Goal: Check status: Check status

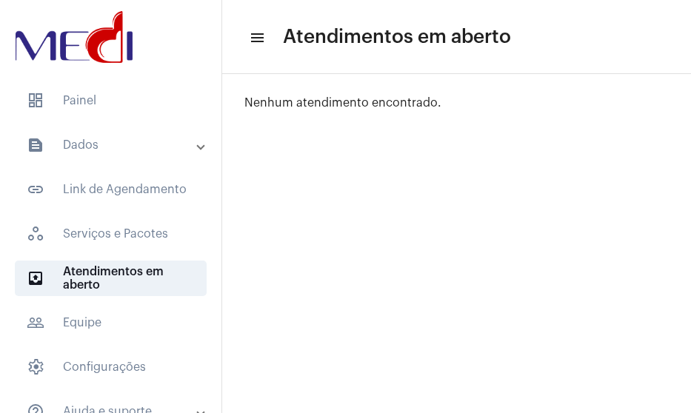
click at [101, 140] on mat-panel-title "text_snippet_outlined Dados" at bounding box center [112, 145] width 171 height 18
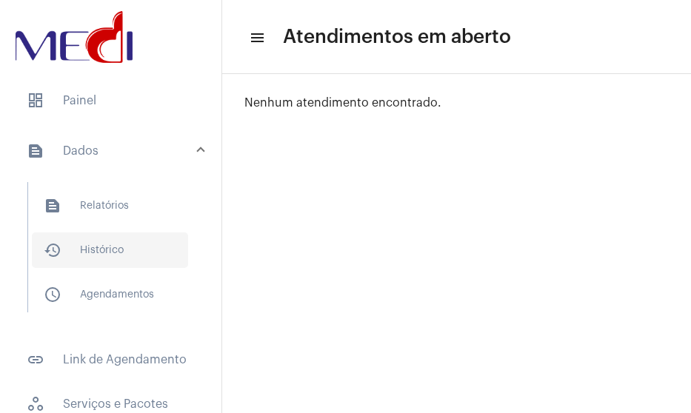
click at [95, 250] on span "history_outlined Histórico" at bounding box center [110, 251] width 156 height 36
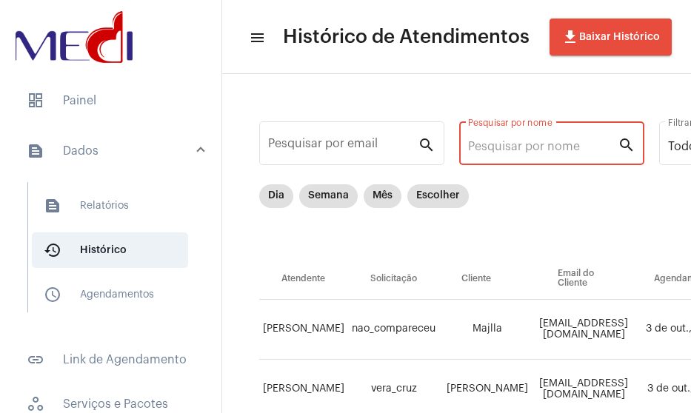
click at [514, 143] on input "Pesquisar por nome" at bounding box center [543, 146] width 150 height 13
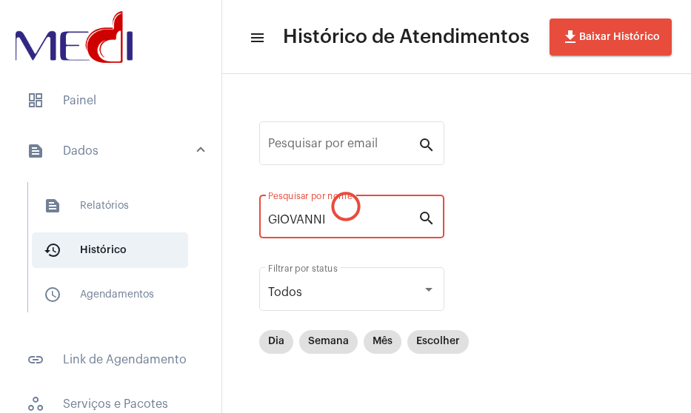
type input "GIOVANNI"
click at [410, 299] on div "Todos Filtrar por status" at bounding box center [351, 288] width 167 height 47
click at [427, 290] on div at bounding box center [428, 290] width 7 height 4
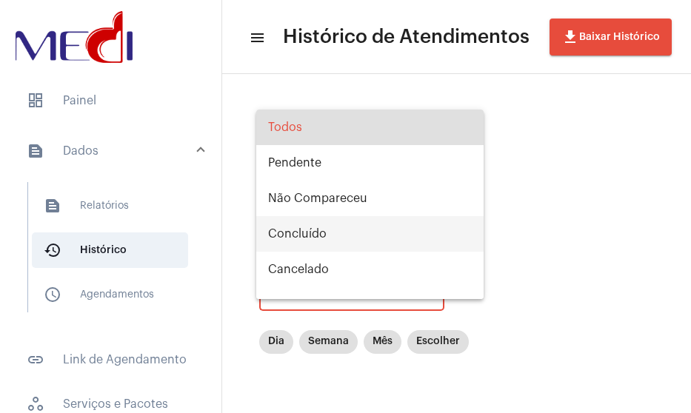
click at [322, 226] on span "Concluído" at bounding box center [370, 234] width 204 height 36
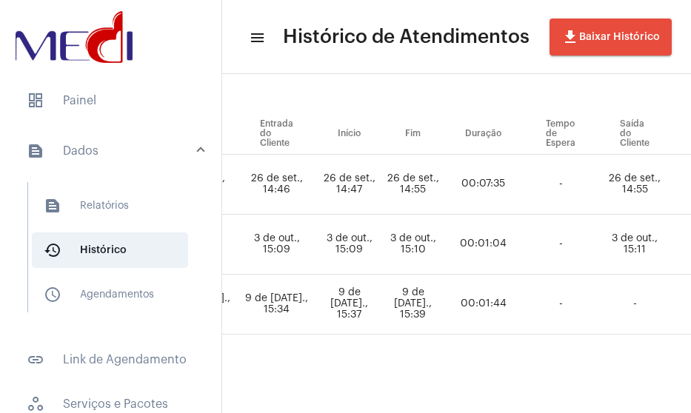
scroll to position [156, 865]
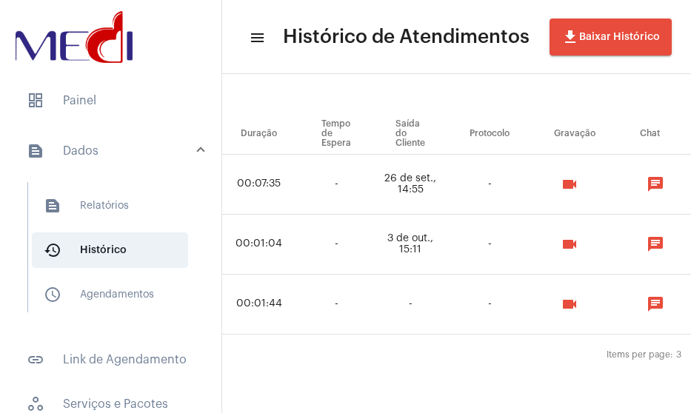
click at [579, 236] on mat-icon "videocam" at bounding box center [570, 245] width 18 height 18
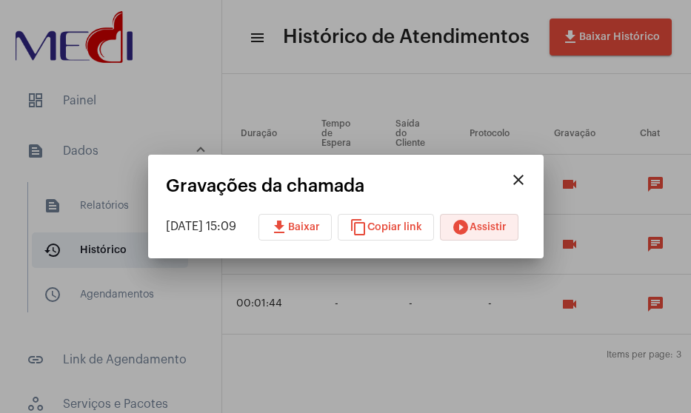
click at [470, 221] on mat-icon "play_circle_filled" at bounding box center [461, 228] width 18 height 18
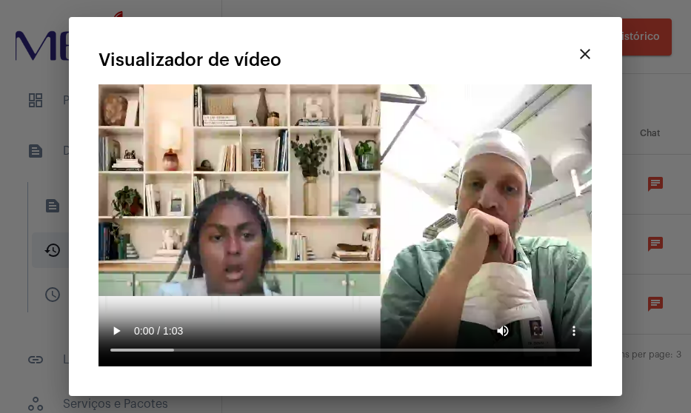
click at [595, 69] on button "close" at bounding box center [586, 54] width 30 height 30
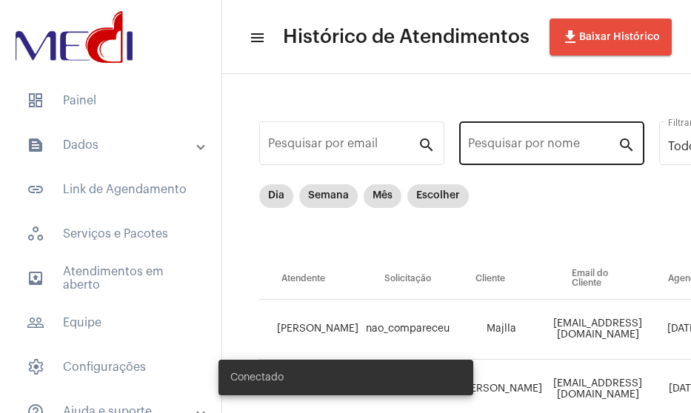
click at [542, 147] on input "Pesquisar por nome" at bounding box center [543, 146] width 150 height 13
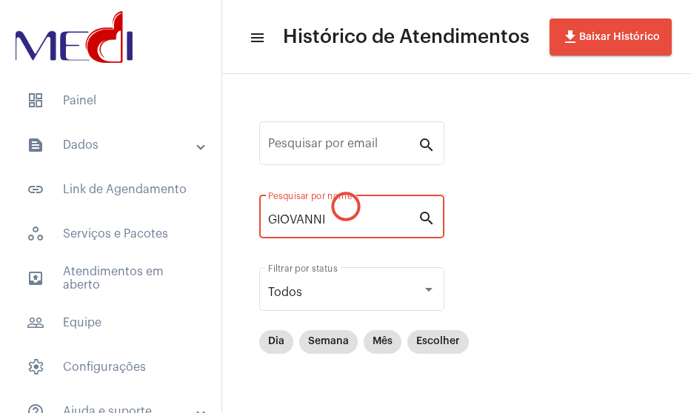
type input "GIOVANNI"
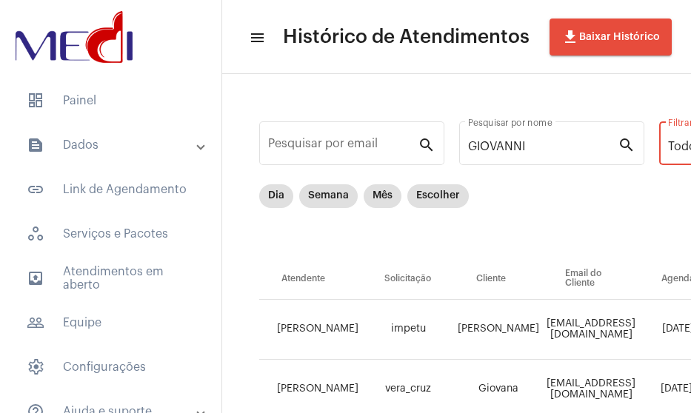
click at [674, 147] on span "Todos" at bounding box center [685, 147] width 34 height 12
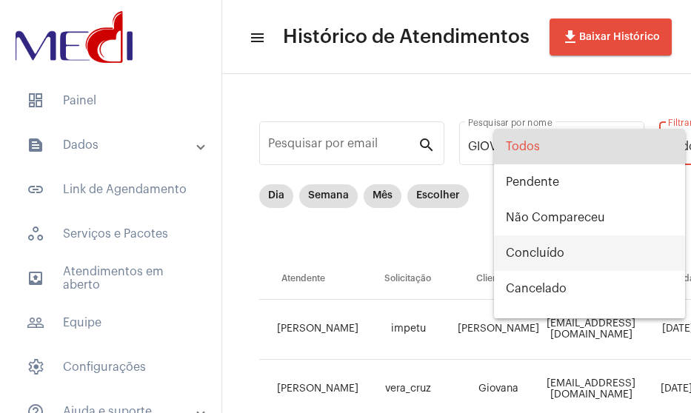
click at [552, 257] on span "Concluído" at bounding box center [589, 254] width 167 height 36
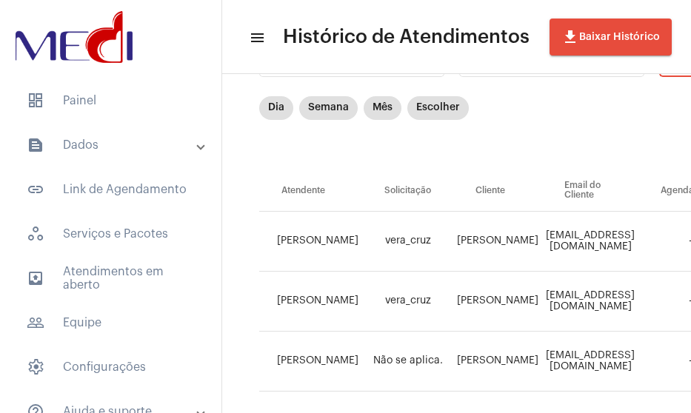
scroll to position [156, 0]
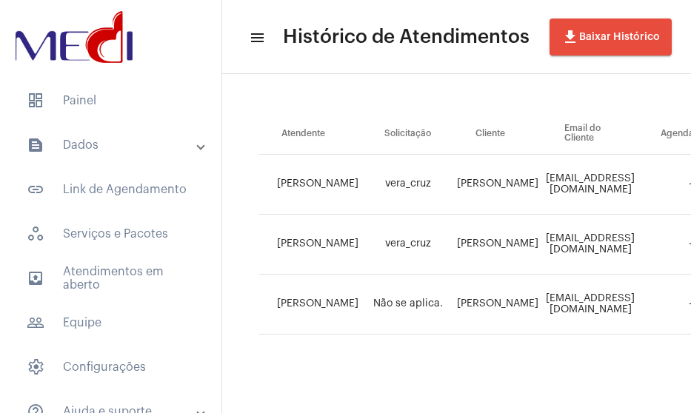
click at [466, 177] on td "[PERSON_NAME]" at bounding box center [497, 185] width 89 height 60
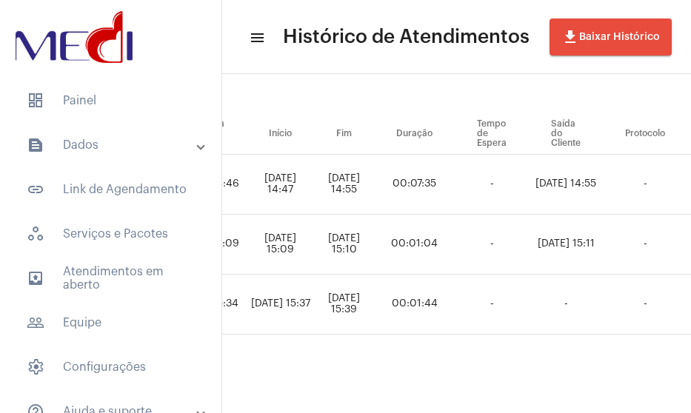
scroll to position [156, 942]
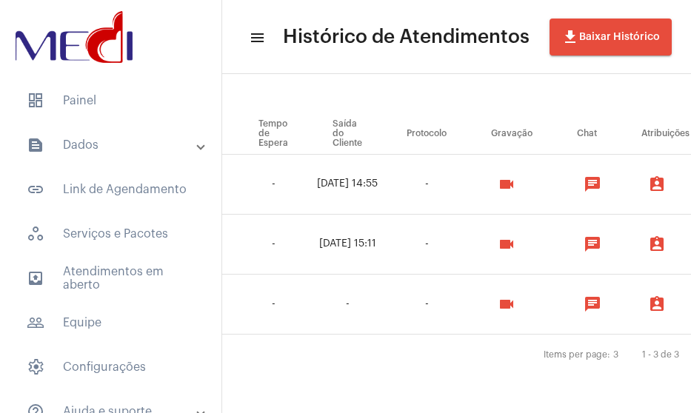
click at [516, 237] on mat-icon "videocam" at bounding box center [507, 245] width 18 height 18
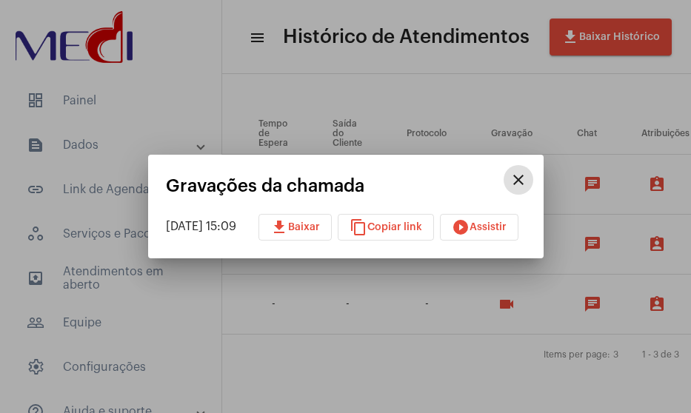
click at [519, 230] on button "play_circle_filled Assistir" at bounding box center [479, 227] width 79 height 27
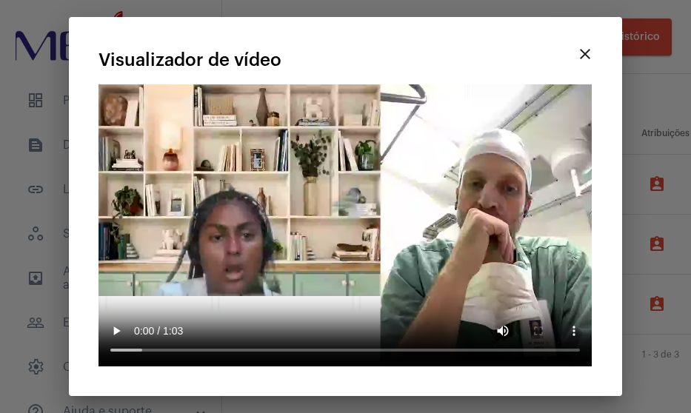
click at [239, 87] on div at bounding box center [345, 206] width 691 height 413
